Goal: Information Seeking & Learning: Learn about a topic

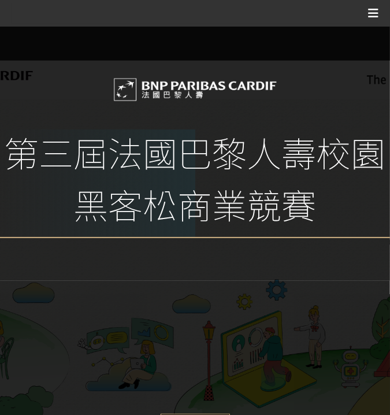
scroll to position [46, 0]
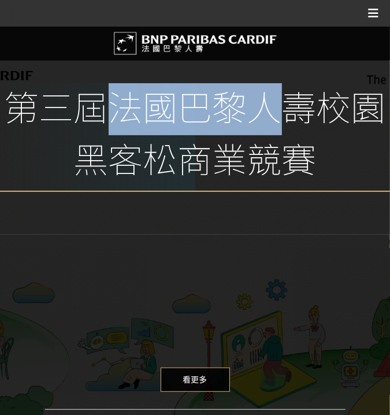
drag, startPoint x: 109, startPoint y: 103, endPoint x: 289, endPoint y: 106, distance: 179.6
click at [289, 106] on span "第三屆法國巴黎人壽校園黑客松商業競賽" at bounding box center [195, 137] width 390 height 109
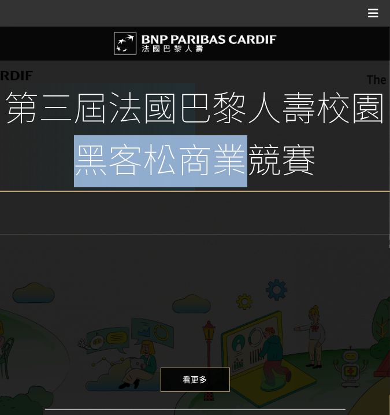
drag, startPoint x: 69, startPoint y: 167, endPoint x: 210, endPoint y: 152, distance: 141.6
click at [240, 158] on span "第三屆法國巴黎人壽校園黑客松商業競賽" at bounding box center [195, 137] width 390 height 109
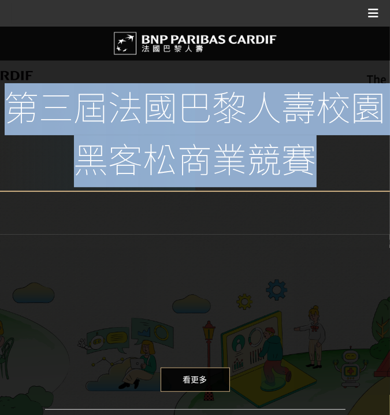
drag, startPoint x: 8, startPoint y: 111, endPoint x: 368, endPoint y: 148, distance: 362.1
click at [368, 148] on span "第三屆法國巴黎人壽校園黑客松商業競賽" at bounding box center [195, 137] width 390 height 109
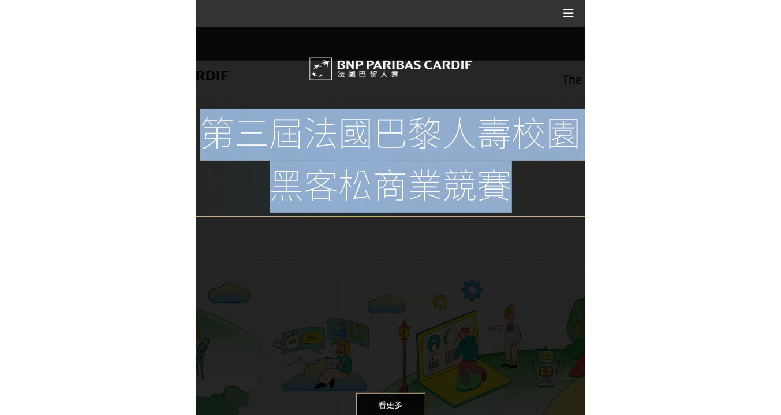
scroll to position [0, 0]
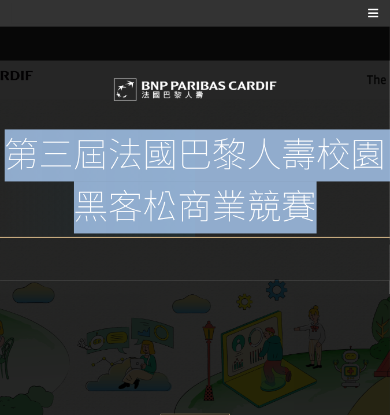
click at [115, 169] on span "第三屆法國巴黎人壽校園黑客松商業競賽" at bounding box center [195, 183] width 390 height 109
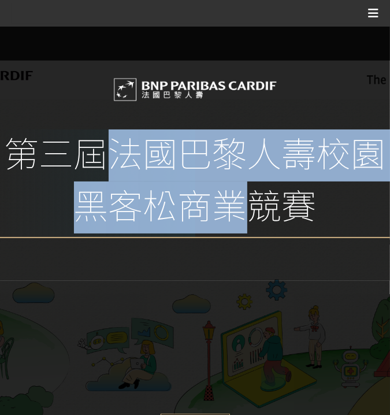
drag, startPoint x: 114, startPoint y: 148, endPoint x: 257, endPoint y: 186, distance: 148.7
click at [259, 183] on span "第三屆法國巴黎人壽校園黑客松商業競賽" at bounding box center [195, 183] width 390 height 109
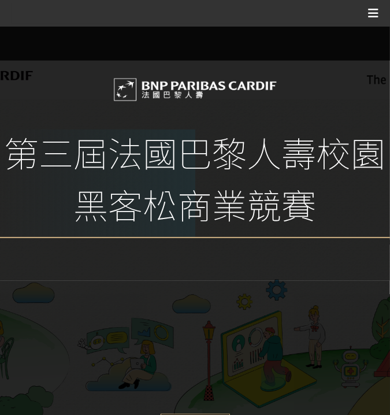
click at [267, 201] on span "第三屆法國巴黎人壽校園黑客松商業競賽" at bounding box center [195, 183] width 390 height 109
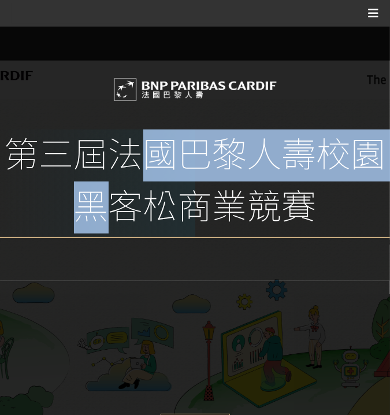
drag, startPoint x: 123, startPoint y: 201, endPoint x: 132, endPoint y: 148, distance: 53.2
click at [132, 148] on span "第三屆法國巴黎人壽校園黑客松商業競賽" at bounding box center [195, 183] width 390 height 109
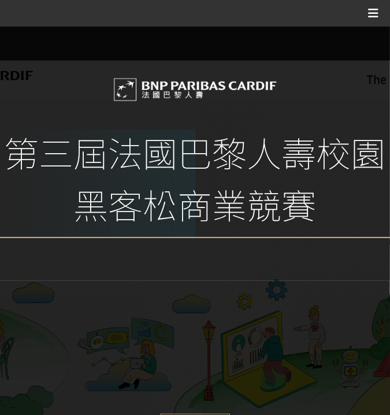
click at [121, 150] on span "第三屆法國巴黎人壽校園黑客松商業競賽" at bounding box center [195, 183] width 390 height 109
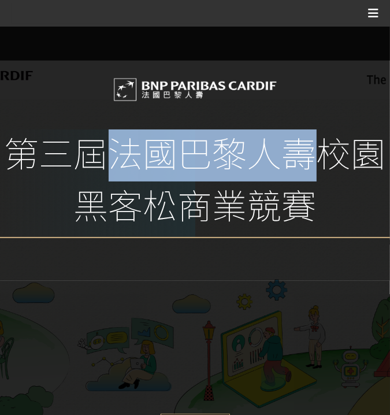
drag, startPoint x: 121, startPoint y: 150, endPoint x: 284, endPoint y: 171, distance: 164.8
click at [284, 171] on span "第三屆法國巴黎人壽校園黑客松商業競賽" at bounding box center [195, 183] width 390 height 109
click at [121, 159] on span "第三屆法國巴黎人壽校園黑客松商業競賽" at bounding box center [195, 183] width 390 height 109
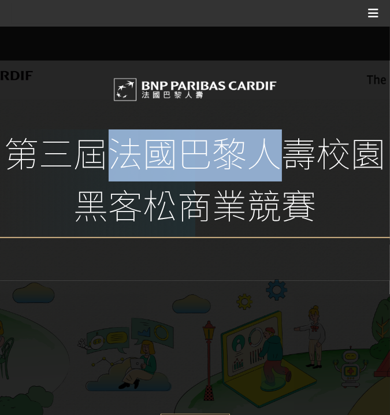
drag, startPoint x: 107, startPoint y: 154, endPoint x: 147, endPoint y: 156, distance: 39.9
click at [278, 171] on span "第三屆法國巴黎人壽校園黑客松商業競賽" at bounding box center [195, 183] width 390 height 109
click at [107, 149] on span "第三屆法國巴黎人壽校園黑客松商業競賽" at bounding box center [195, 183] width 390 height 109
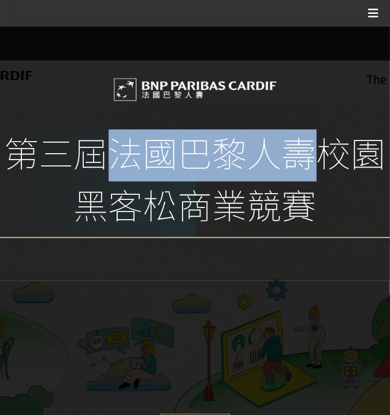
drag, startPoint x: 111, startPoint y: 148, endPoint x: 309, endPoint y: 144, distance: 198.0
click at [309, 144] on span "第三屆法國巴黎人壽校園黑客松商業競賽" at bounding box center [195, 183] width 390 height 109
